Goal: Information Seeking & Learning: Learn about a topic

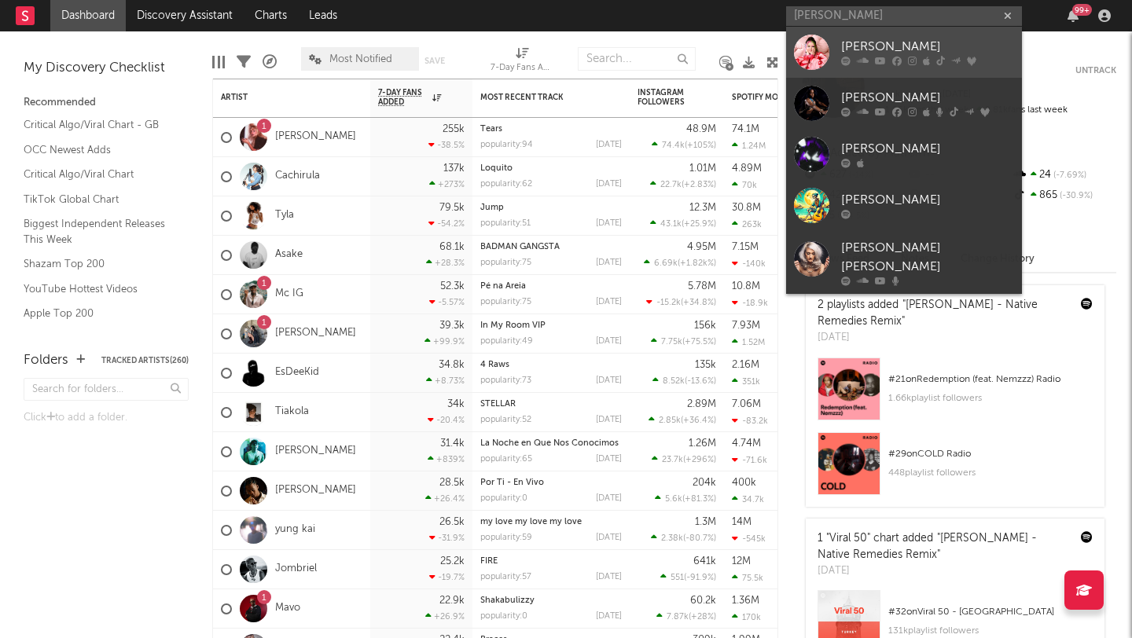
type input "[PERSON_NAME]"
click at [840, 60] on link "[PERSON_NAME]" at bounding box center [904, 52] width 236 height 51
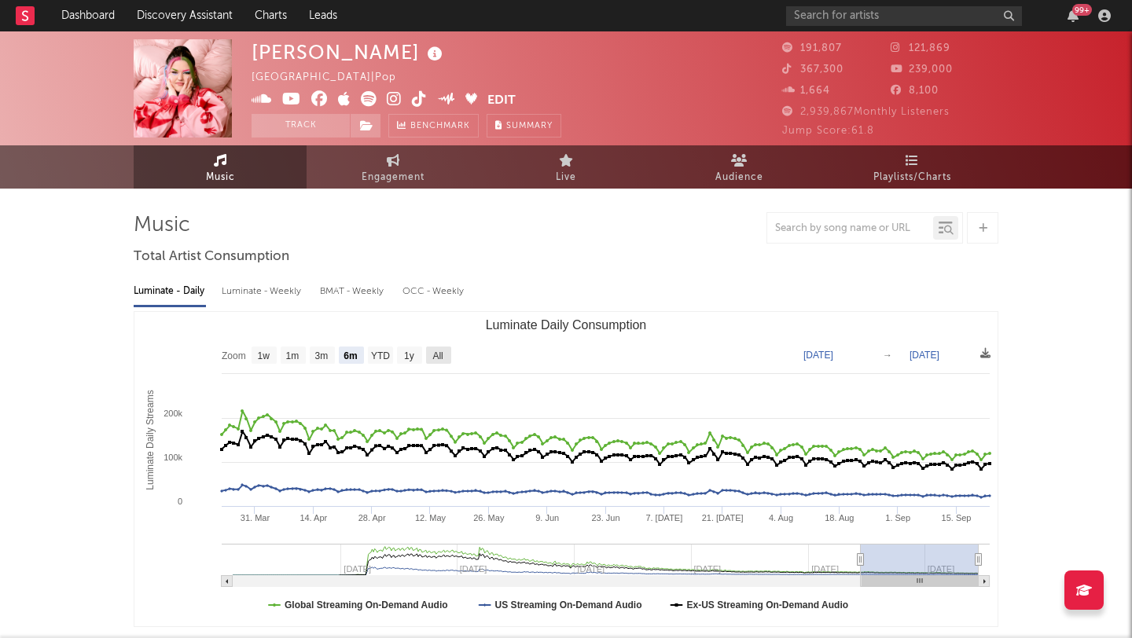
click at [444, 358] on rect "Luminate Daily Consumption" at bounding box center [438, 355] width 25 height 17
select select "All"
type input "[DATE]"
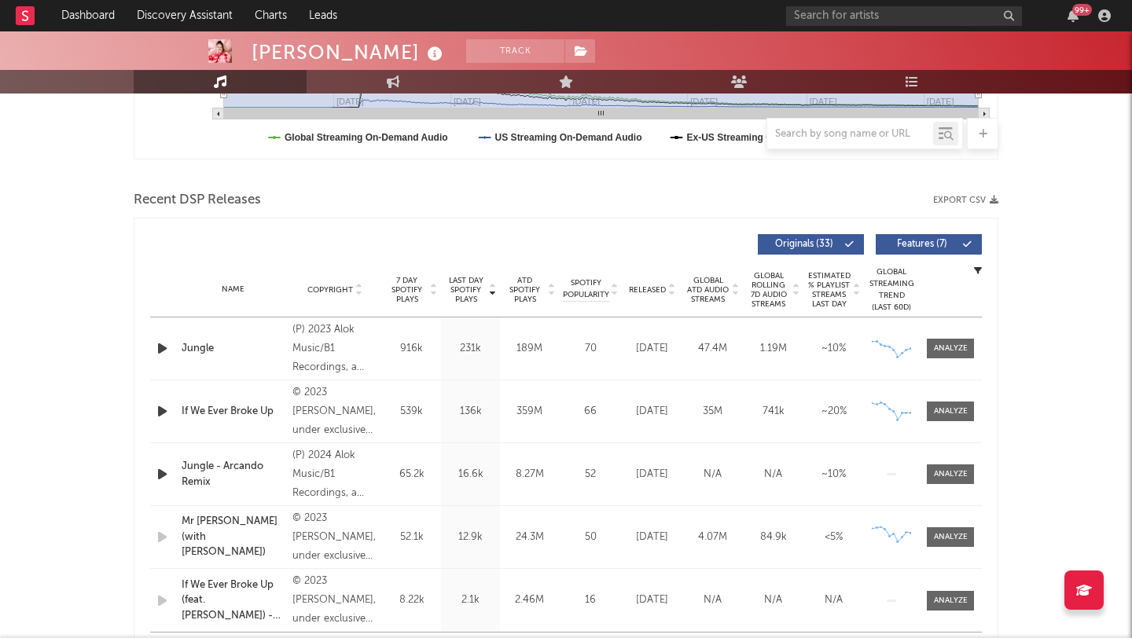
scroll to position [481, 0]
